Goal: Task Accomplishment & Management: Use online tool/utility

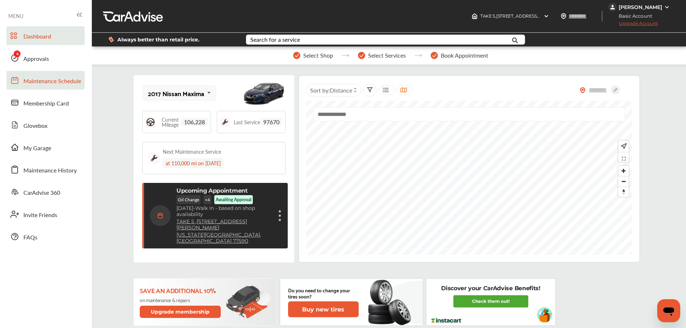
drag, startPoint x: 23, startPoint y: 58, endPoint x: 83, endPoint y: 76, distance: 62.3
click at [23, 58] on span "Approvals" at bounding box center [36, 58] width 26 height 9
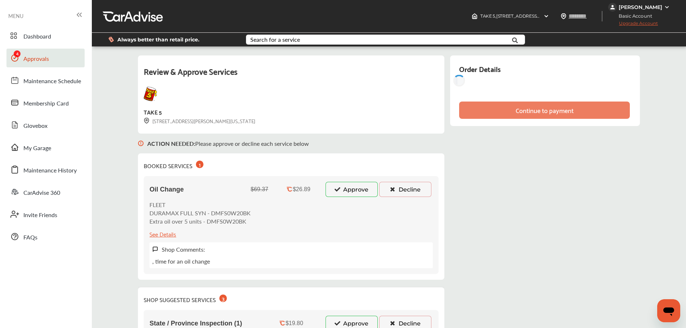
click at [357, 188] on button "Approve" at bounding box center [351, 189] width 52 height 15
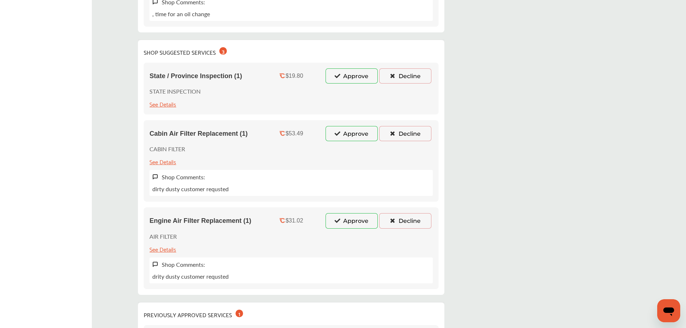
scroll to position [214, 0]
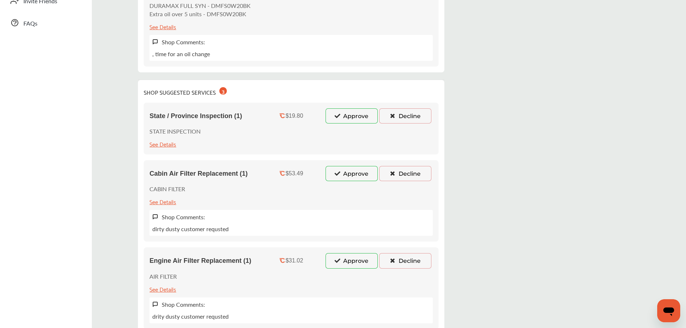
click at [354, 116] on button "Approve" at bounding box center [351, 115] width 52 height 15
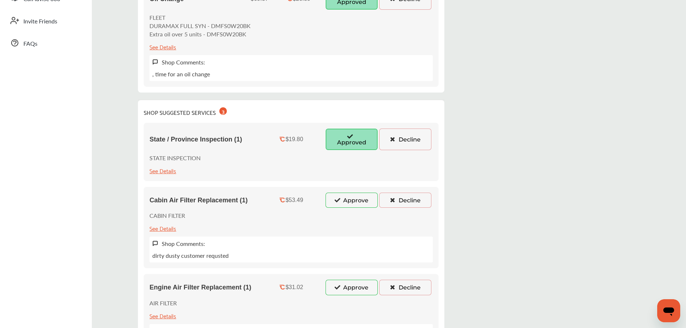
scroll to position [250, 0]
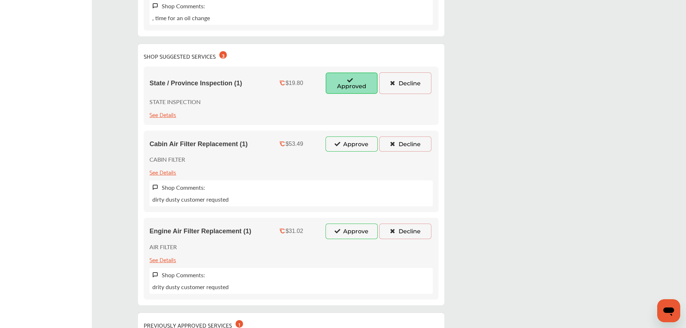
click at [352, 146] on button "Approve" at bounding box center [351, 143] width 52 height 15
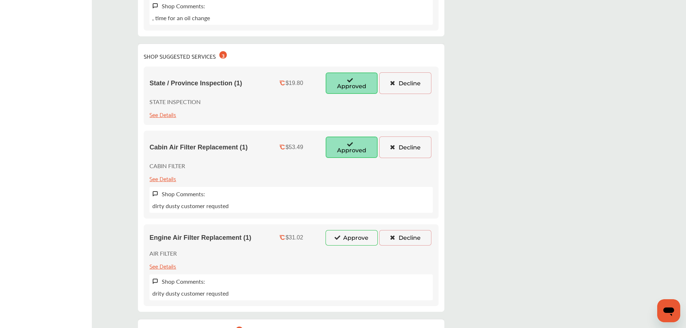
click at [356, 237] on button "Approve" at bounding box center [351, 237] width 52 height 15
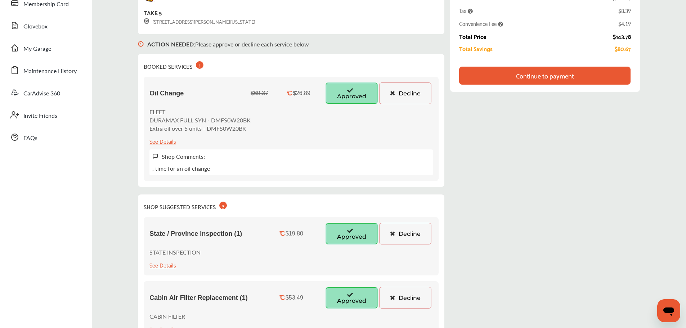
scroll to position [0, 0]
